Goal: Find specific page/section: Find specific page/section

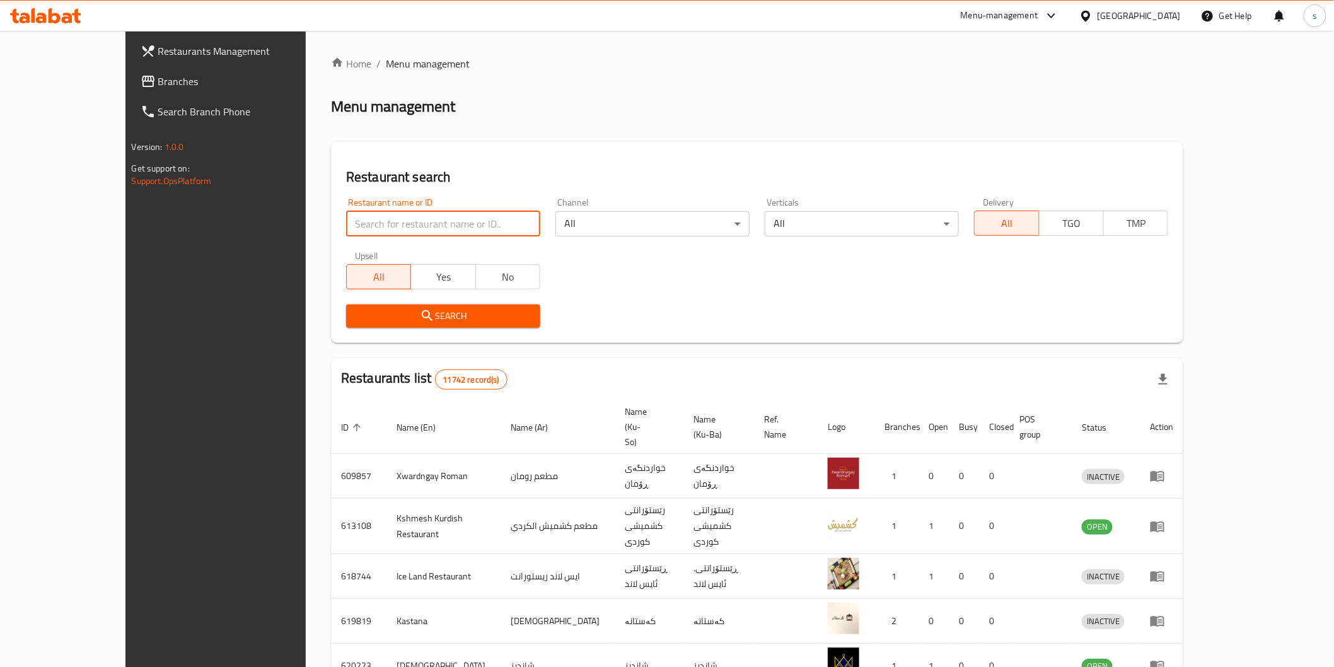
click at [369, 219] on input "search" at bounding box center [443, 223] width 194 height 25
paste input "Burger Mathaq"
type input "Burger Mathaq"
click button "Search" at bounding box center [443, 316] width 194 height 23
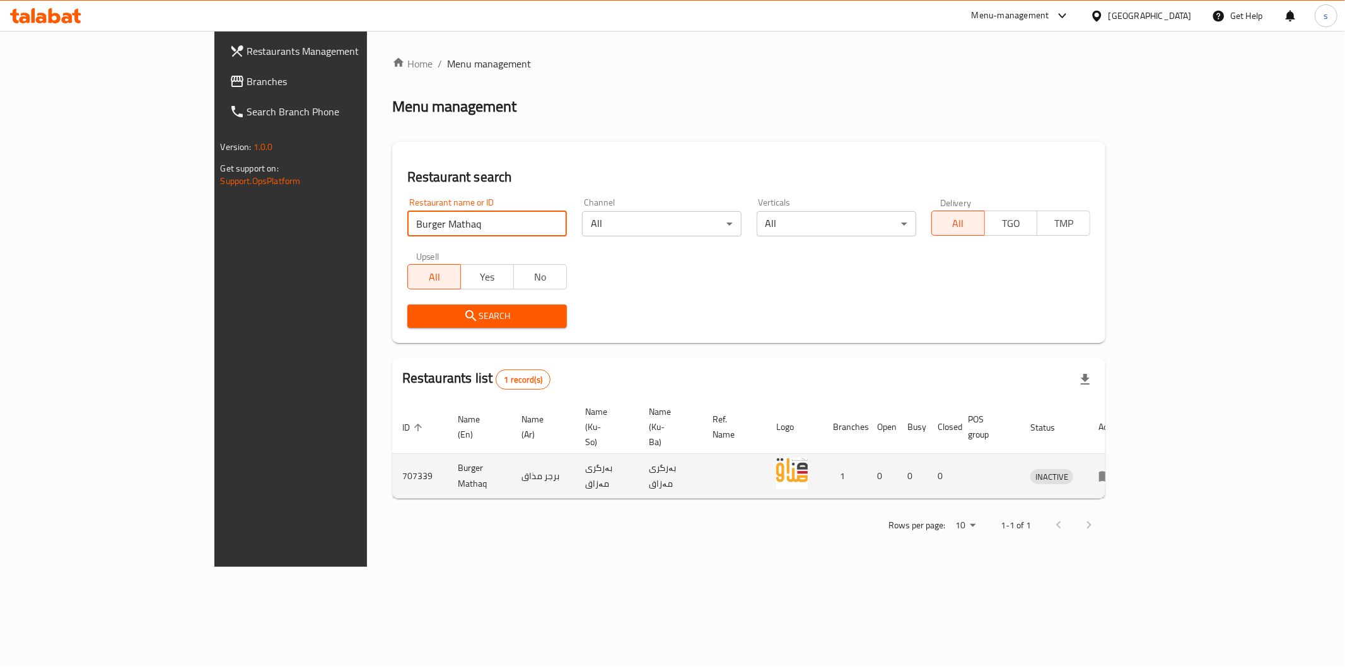
click at [1113, 472] on icon "enhanced table" at bounding box center [1106, 477] width 14 height 11
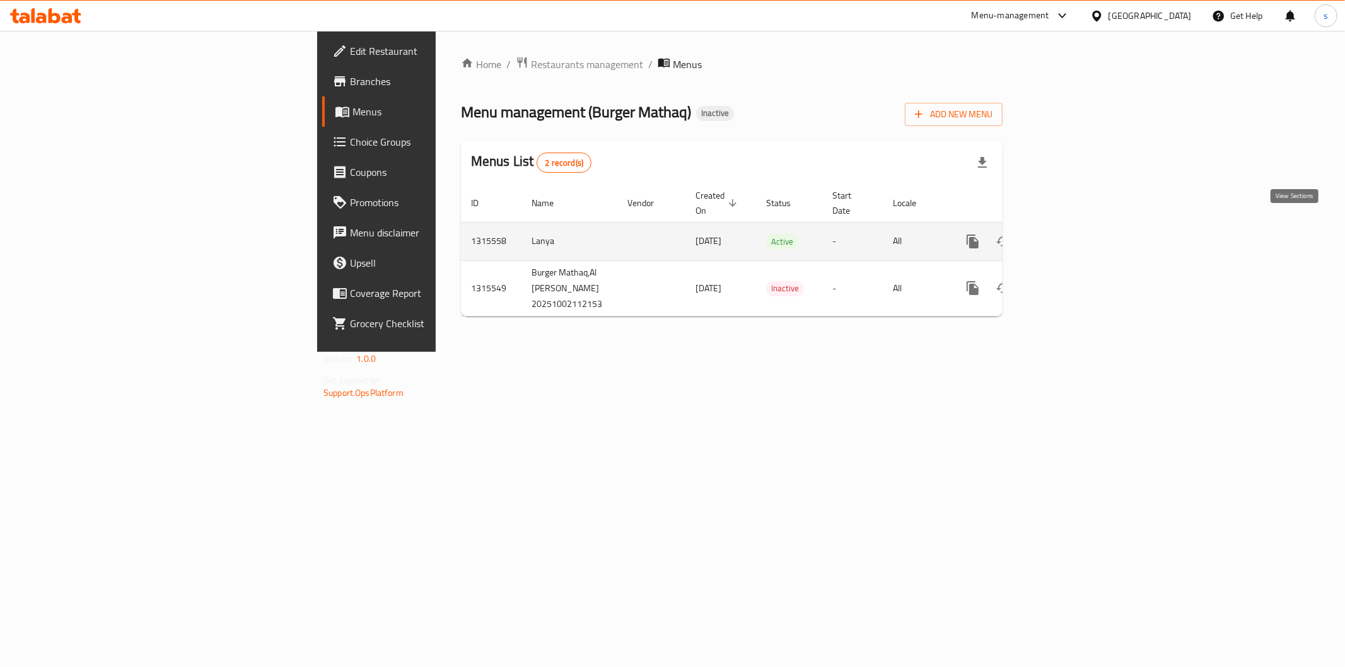
click at [1071, 234] on icon "enhanced table" at bounding box center [1063, 241] width 15 height 15
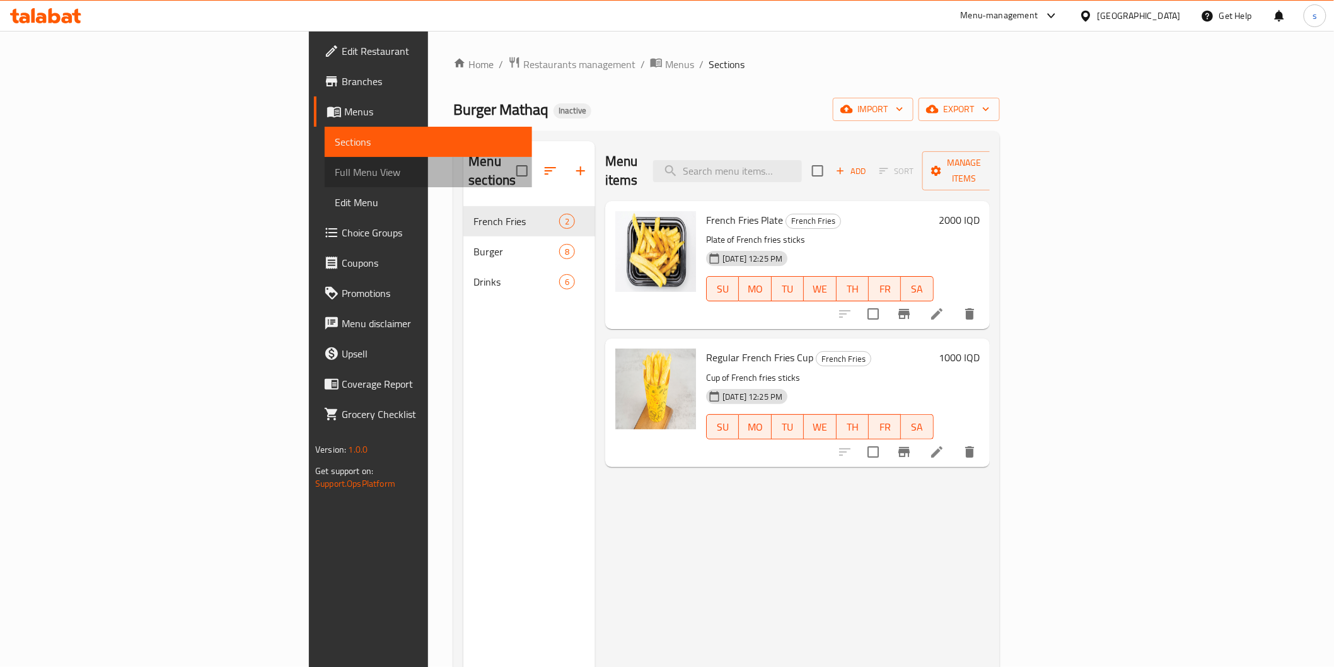
click at [335, 167] on span "Full Menu View" at bounding box center [428, 172] width 187 height 15
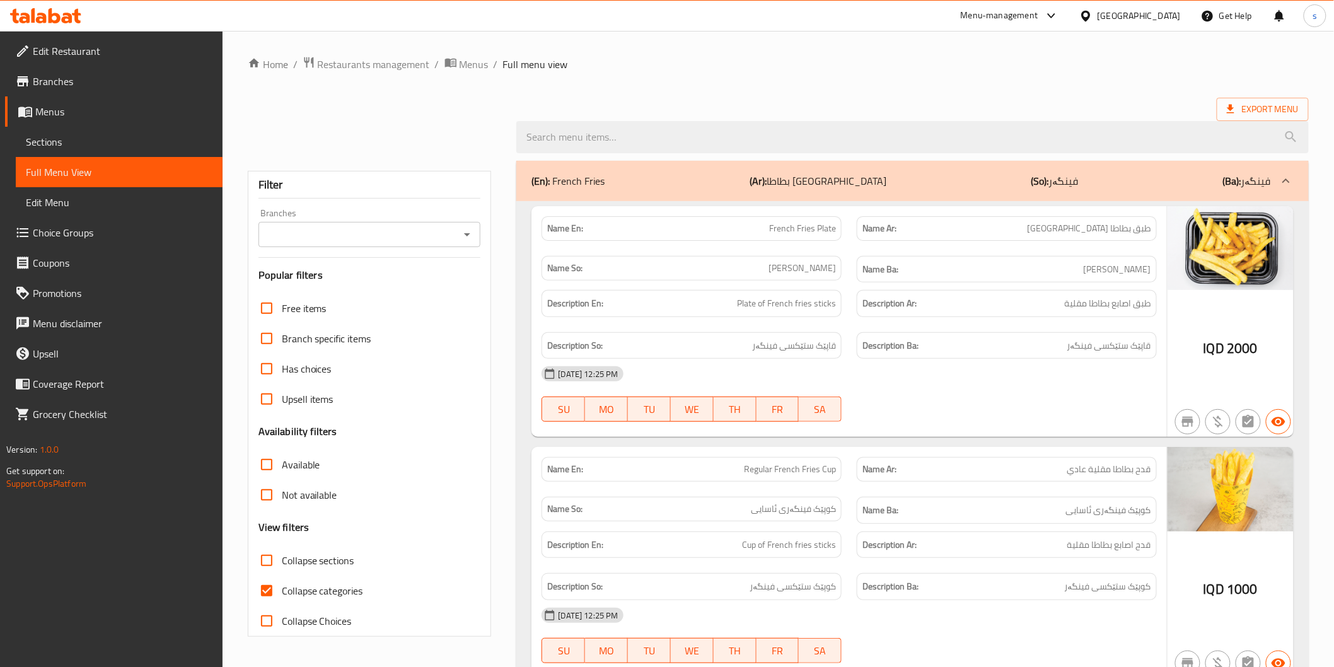
click at [398, 230] on input "Branches" at bounding box center [359, 235] width 194 height 18
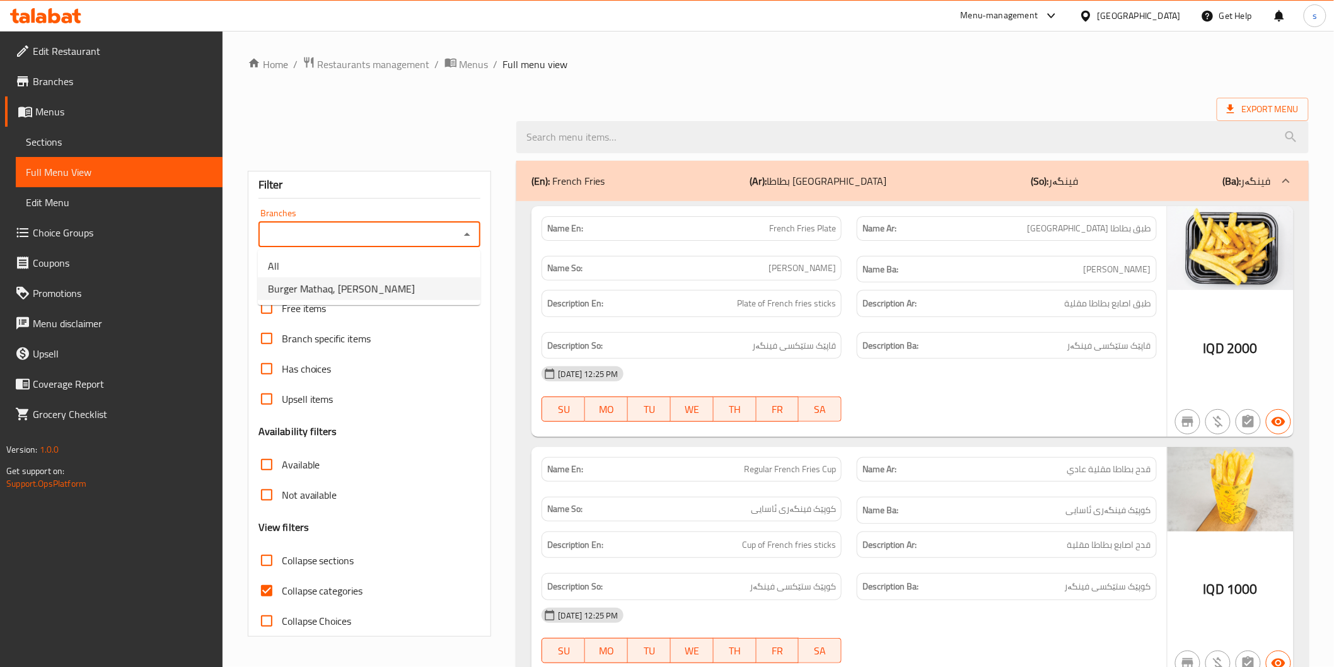
click at [376, 301] on ul "All Burger Mathaq, Al Dora" at bounding box center [369, 277] width 223 height 55
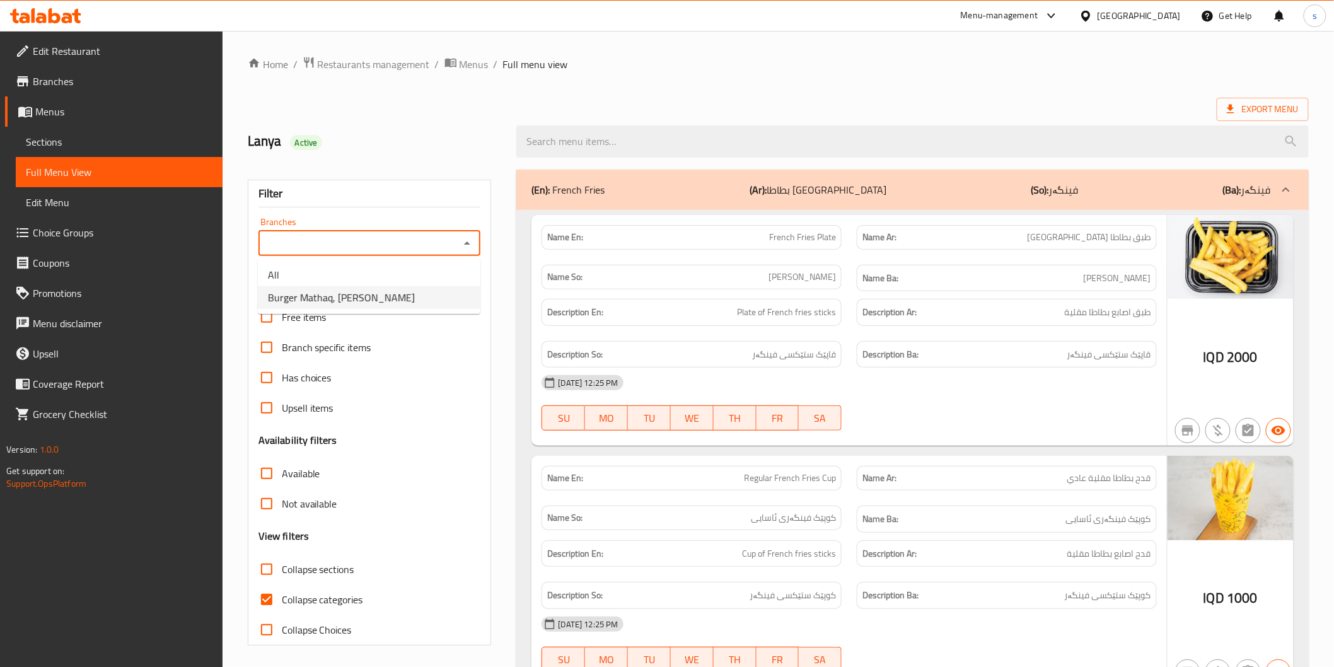
click at [378, 288] on li "Burger Mathaq, [PERSON_NAME]" at bounding box center [369, 297] width 223 height 23
type input "Burger Mathaq, [PERSON_NAME]"
click at [325, 594] on span "Collapse categories" at bounding box center [322, 599] width 81 height 15
click at [282, 594] on input "Collapse categories" at bounding box center [267, 600] width 30 height 30
checkbox input "false"
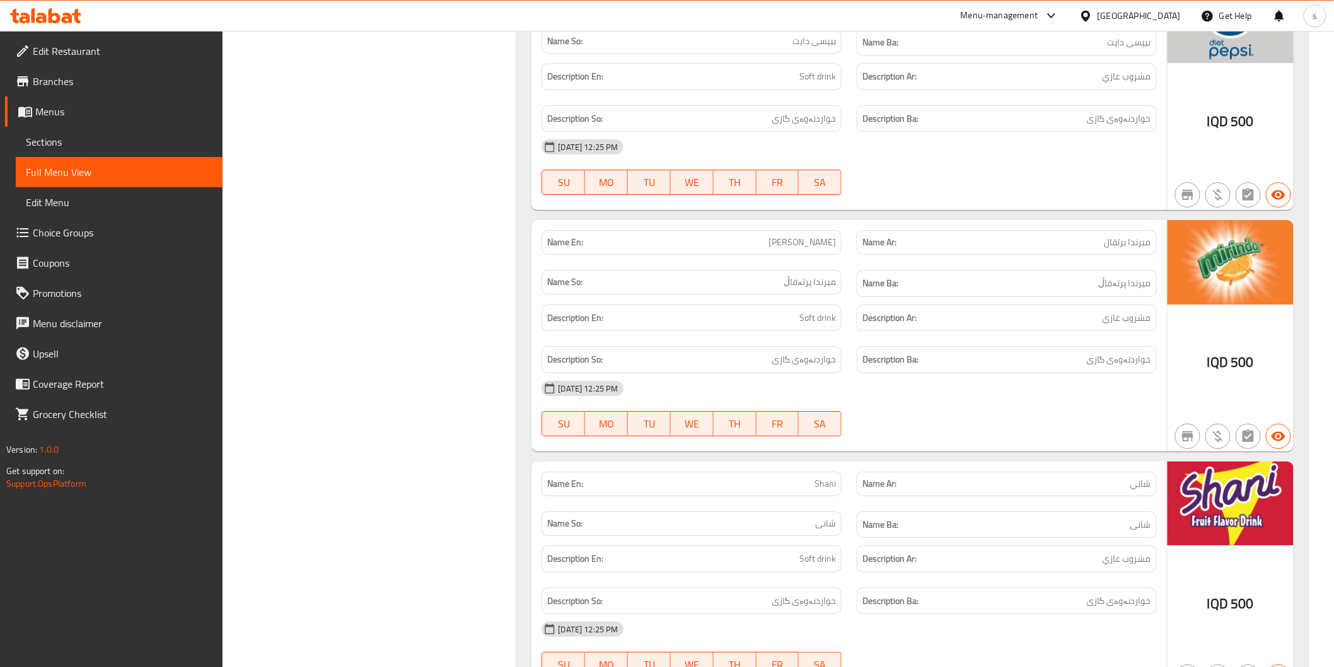
scroll to position [3687, 0]
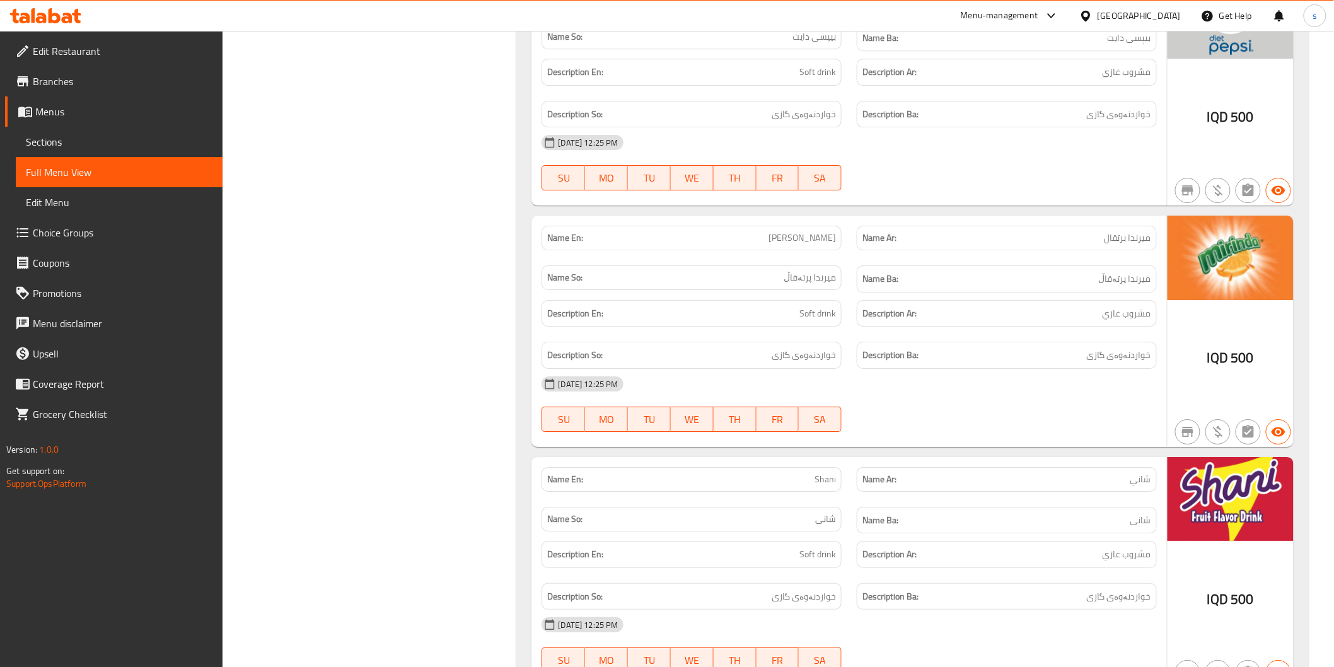
click at [791, 467] on div "Name En: Shani" at bounding box center [692, 479] width 300 height 25
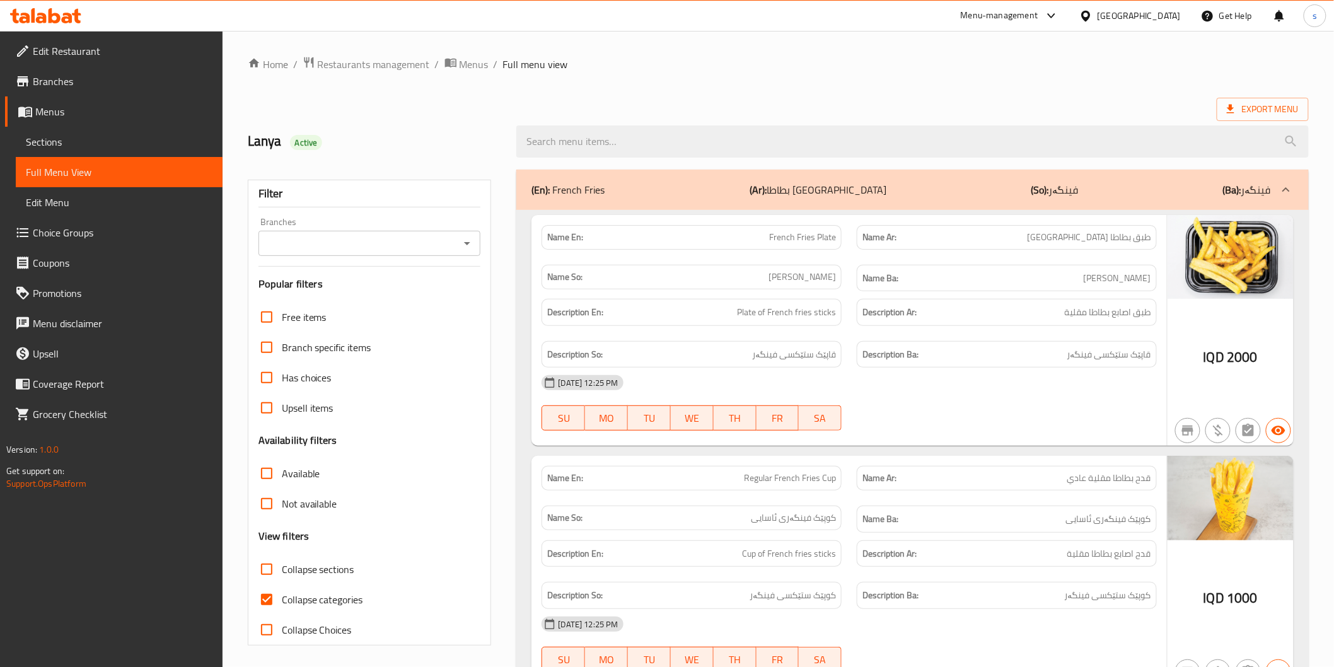
click at [375, 243] on input "Branches" at bounding box center [359, 244] width 194 height 18
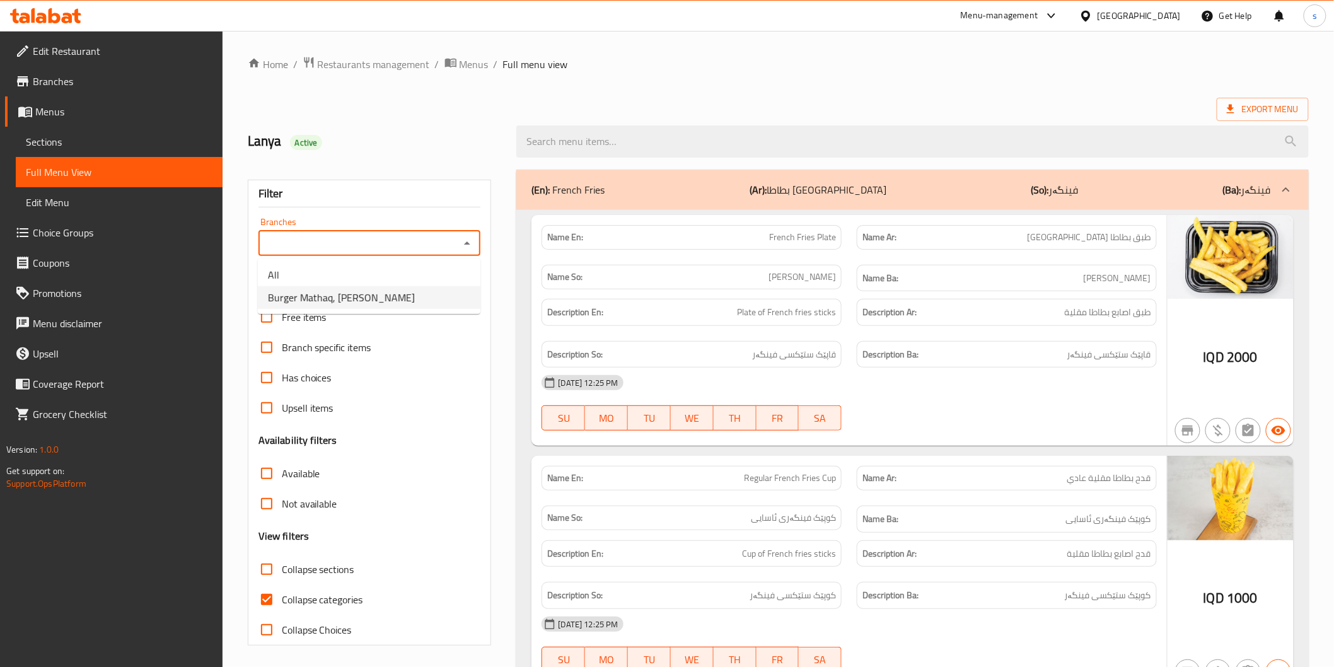
click at [375, 293] on li "Burger Mathaq, [PERSON_NAME]" at bounding box center [369, 297] width 223 height 23
type input "Burger Mathaq, [PERSON_NAME]"
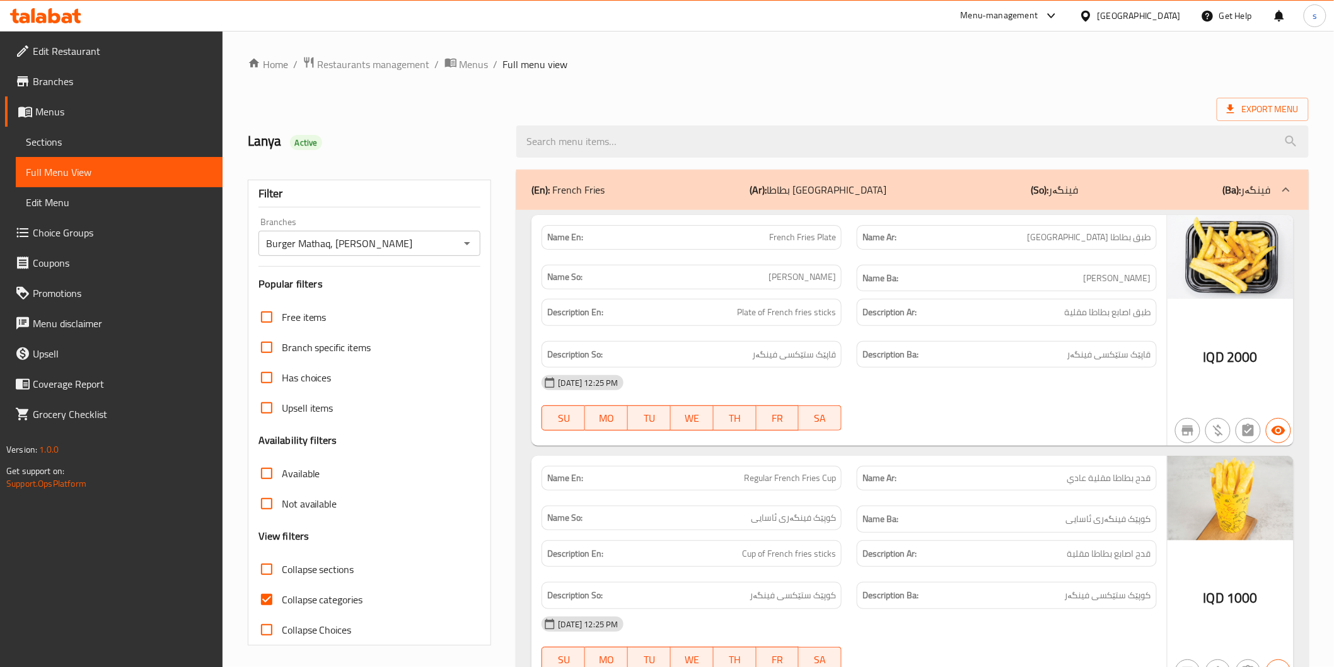
click at [324, 600] on span "Collapse categories" at bounding box center [322, 599] width 81 height 15
click at [282, 600] on input "Collapse categories" at bounding box center [267, 600] width 30 height 30
checkbox input "false"
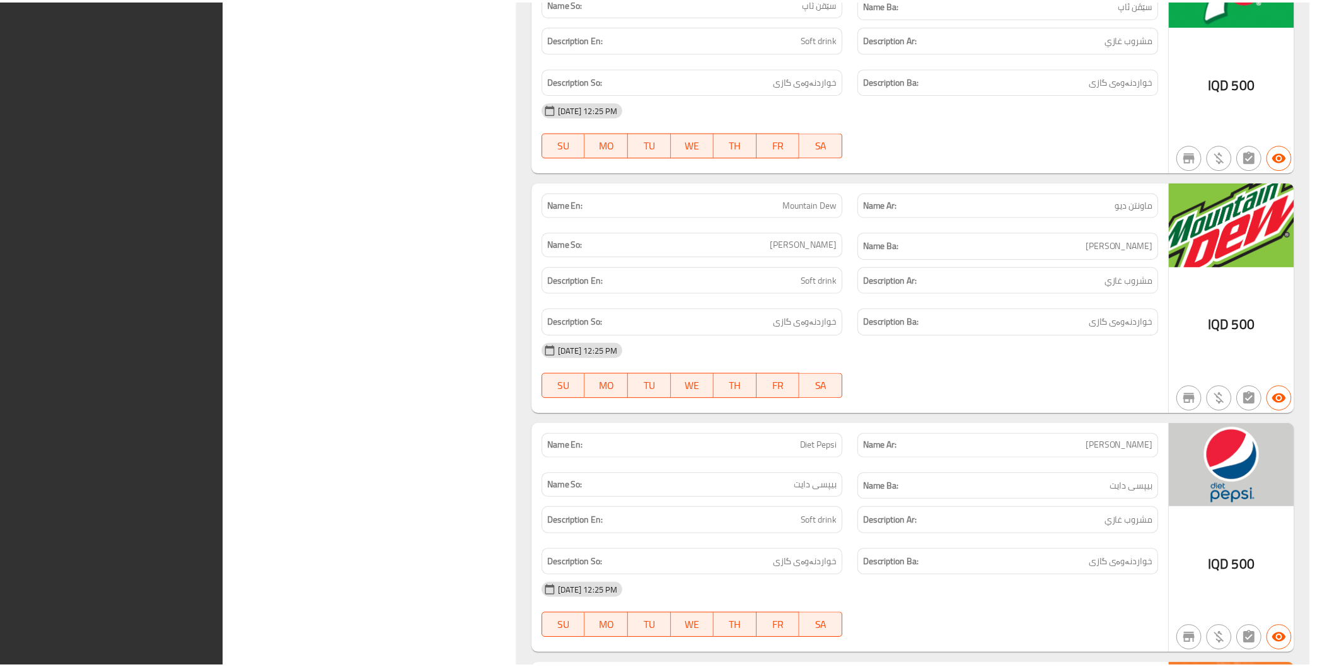
scroll to position [3687, 0]
